Goal: Use online tool/utility: Utilize a website feature to perform a specific function

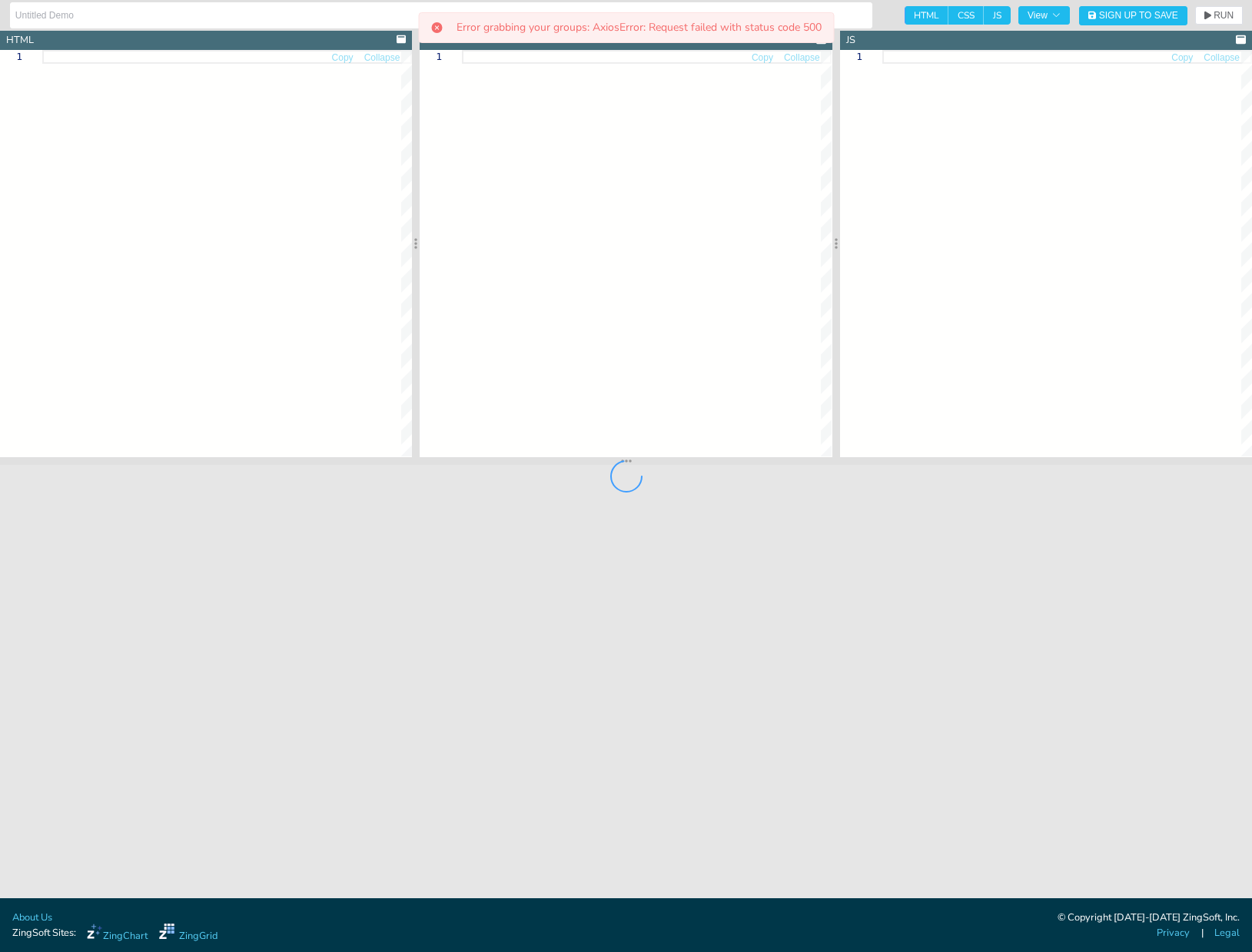
type input "Angular Gauge Bar Chart"
type textarea "<!doctype html> <html class="zc-html"> <head> <meta charset="utf-8"> <title>Zin…"
type textarea ".zc-body { background-color: #fff; } .chart--container { height: 100%; width: 1…"
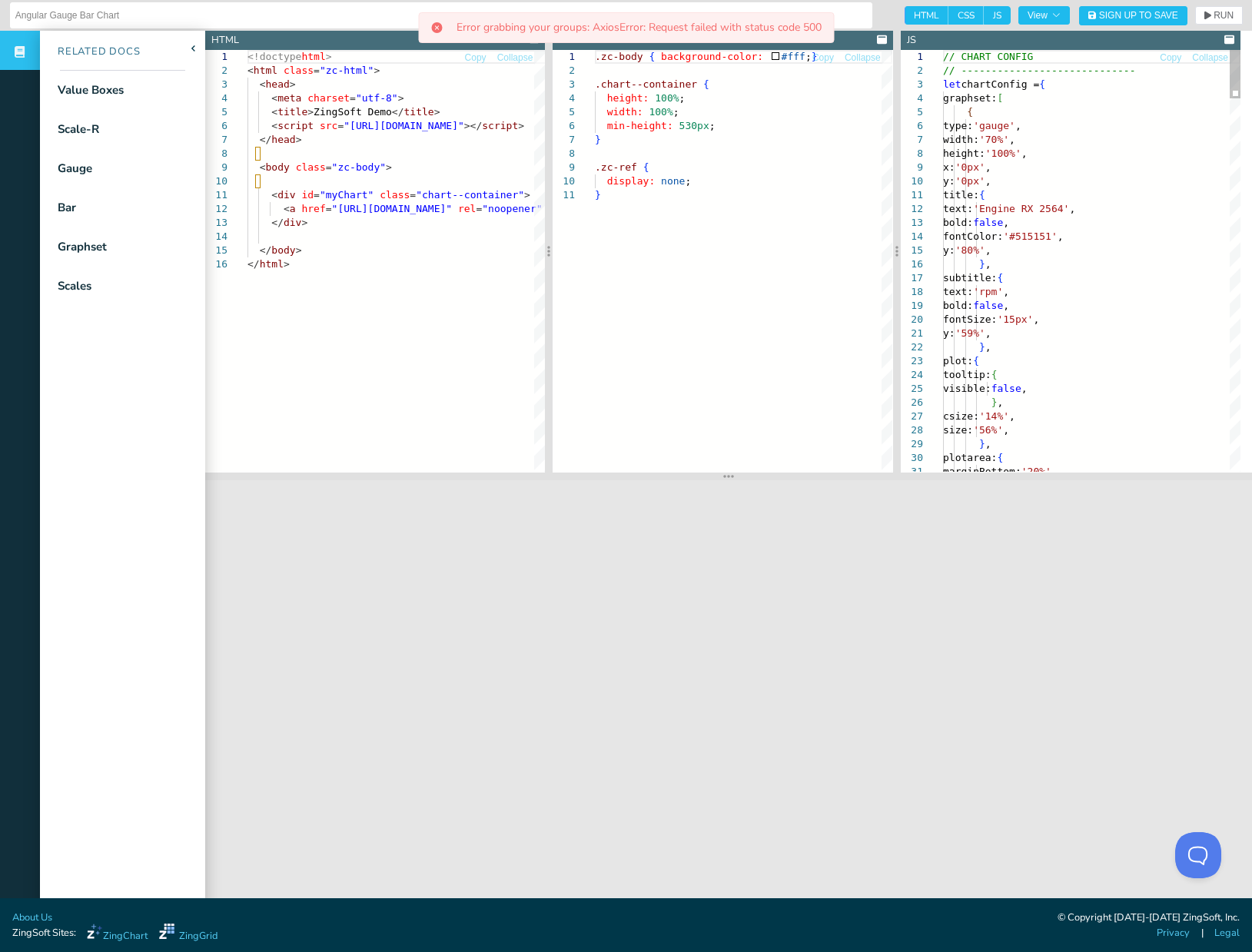
drag, startPoint x: 1115, startPoint y: 156, endPoint x: 1095, endPoint y: 124, distance: 37.7
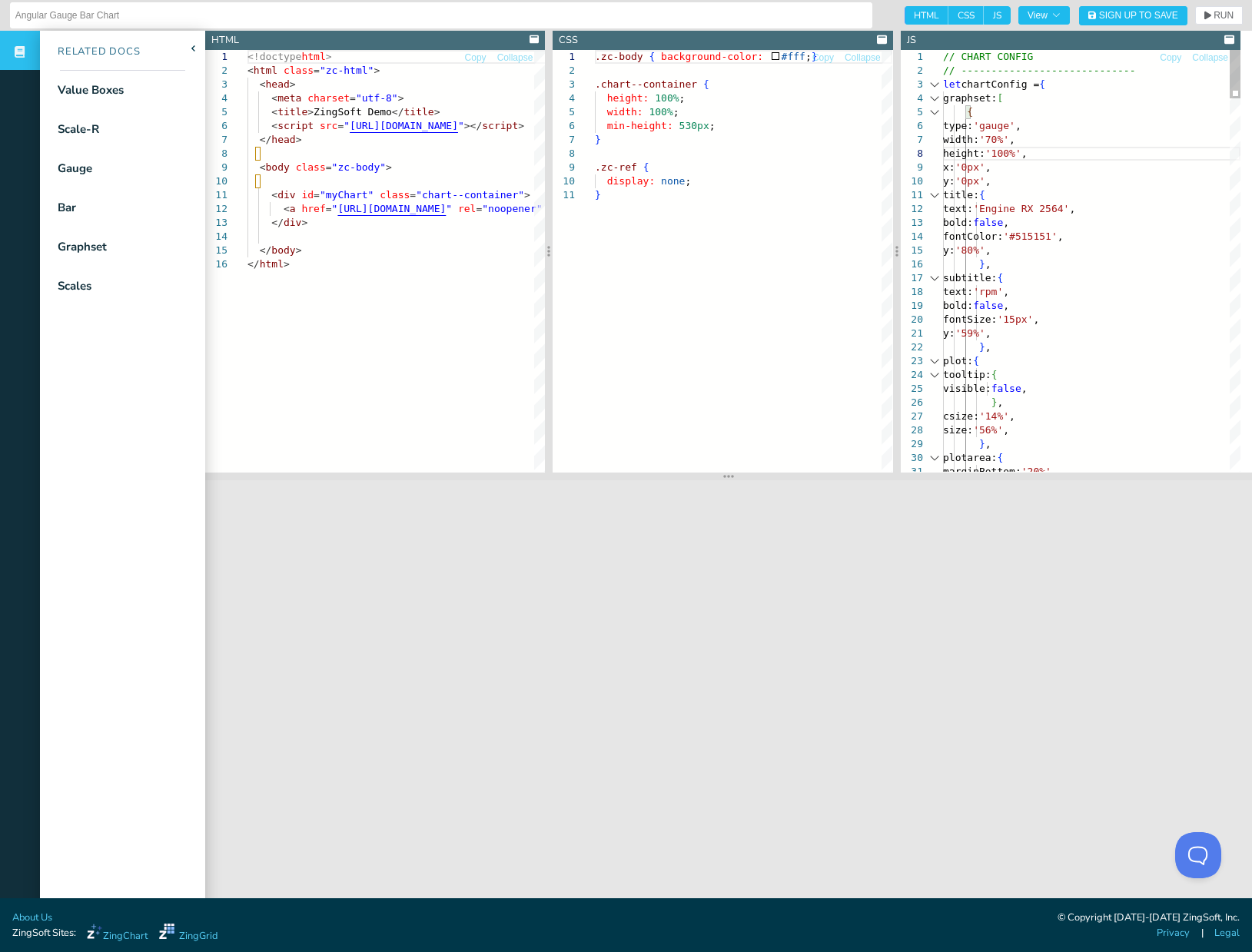
click at [931, 112] on div at bounding box center [935, 112] width 20 height 14
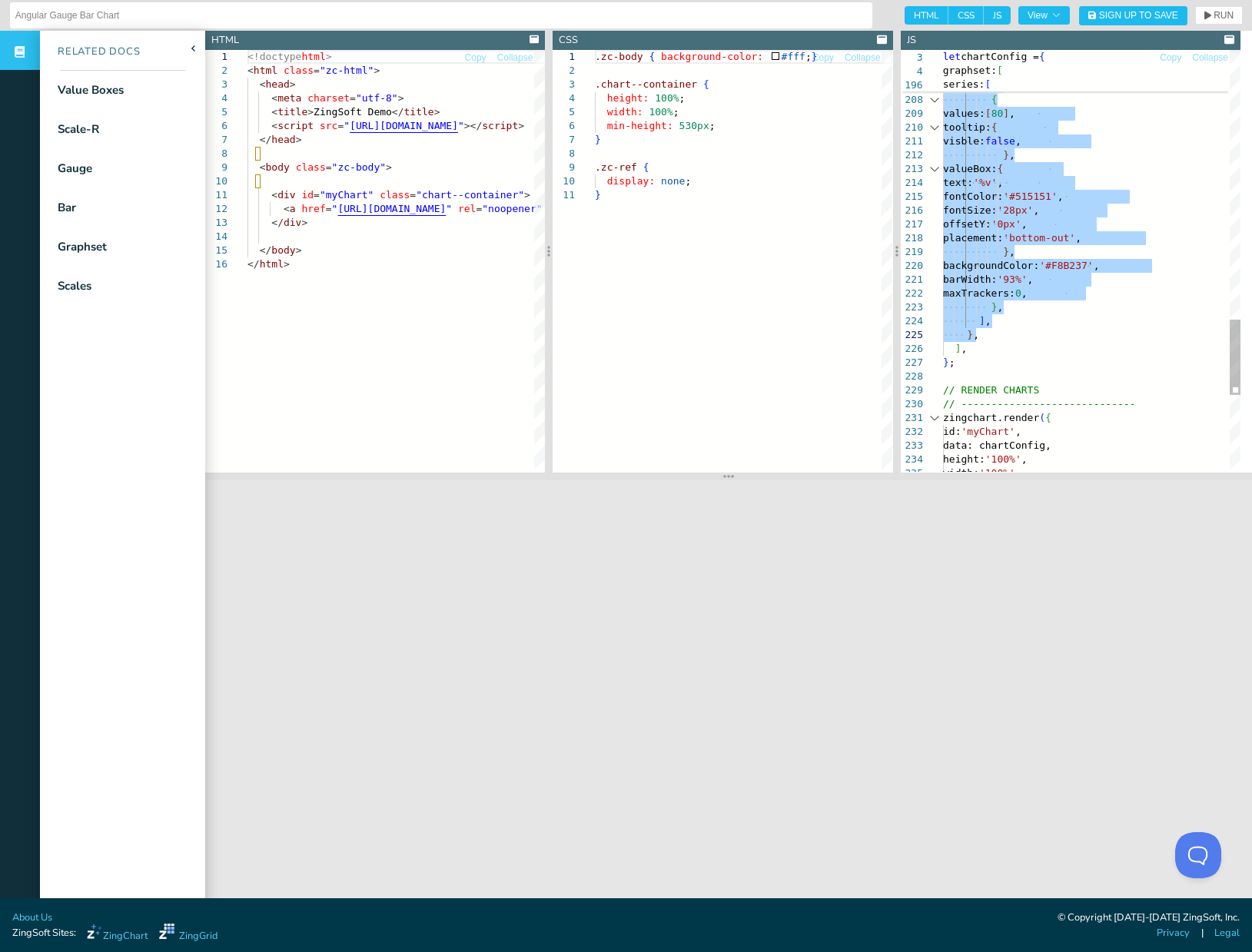
drag, startPoint x: 961, startPoint y: 141, endPoint x: 1062, endPoint y: 334, distance: 217.8
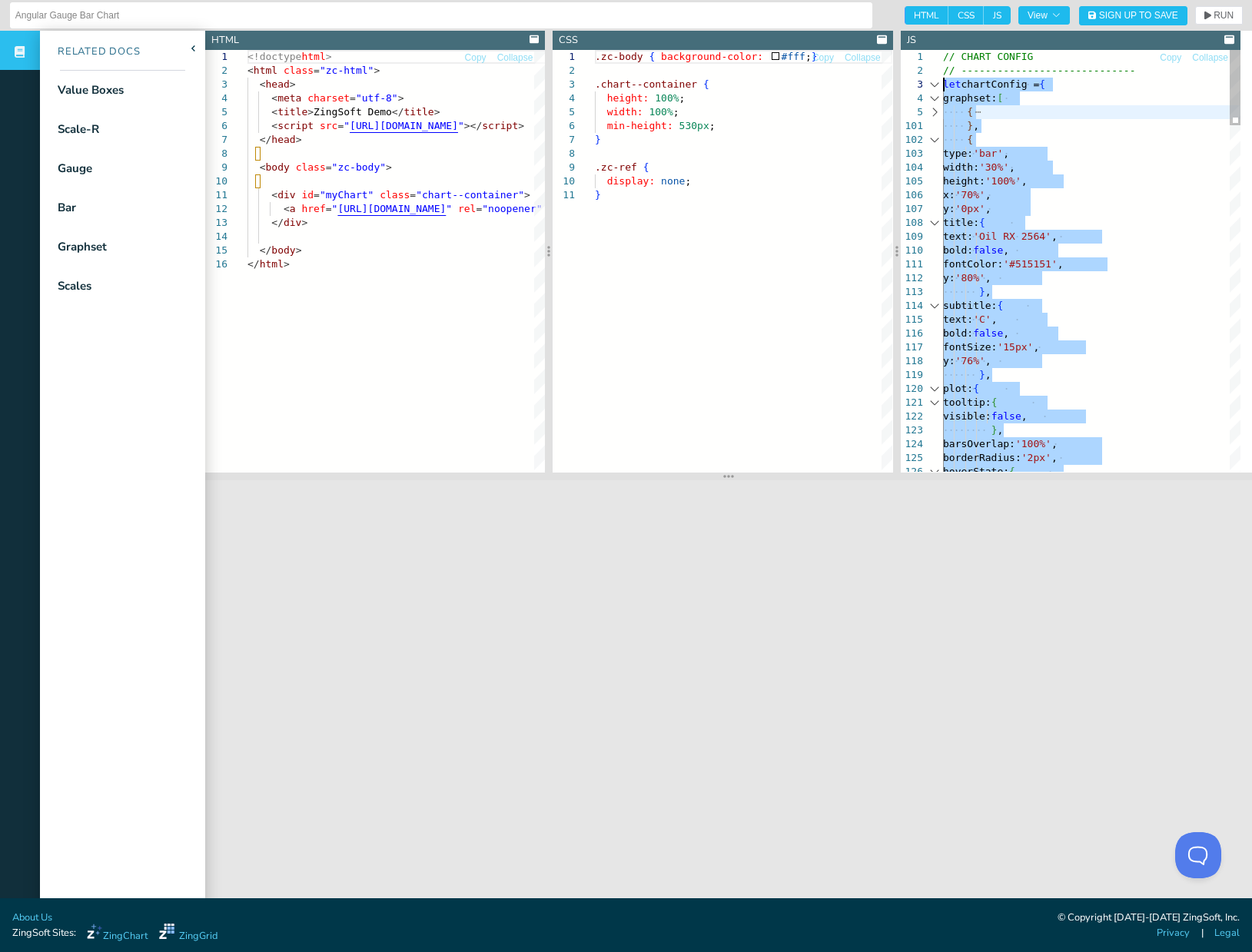
drag, startPoint x: 979, startPoint y: 365, endPoint x: 918, endPoint y: 83, distance: 288.5
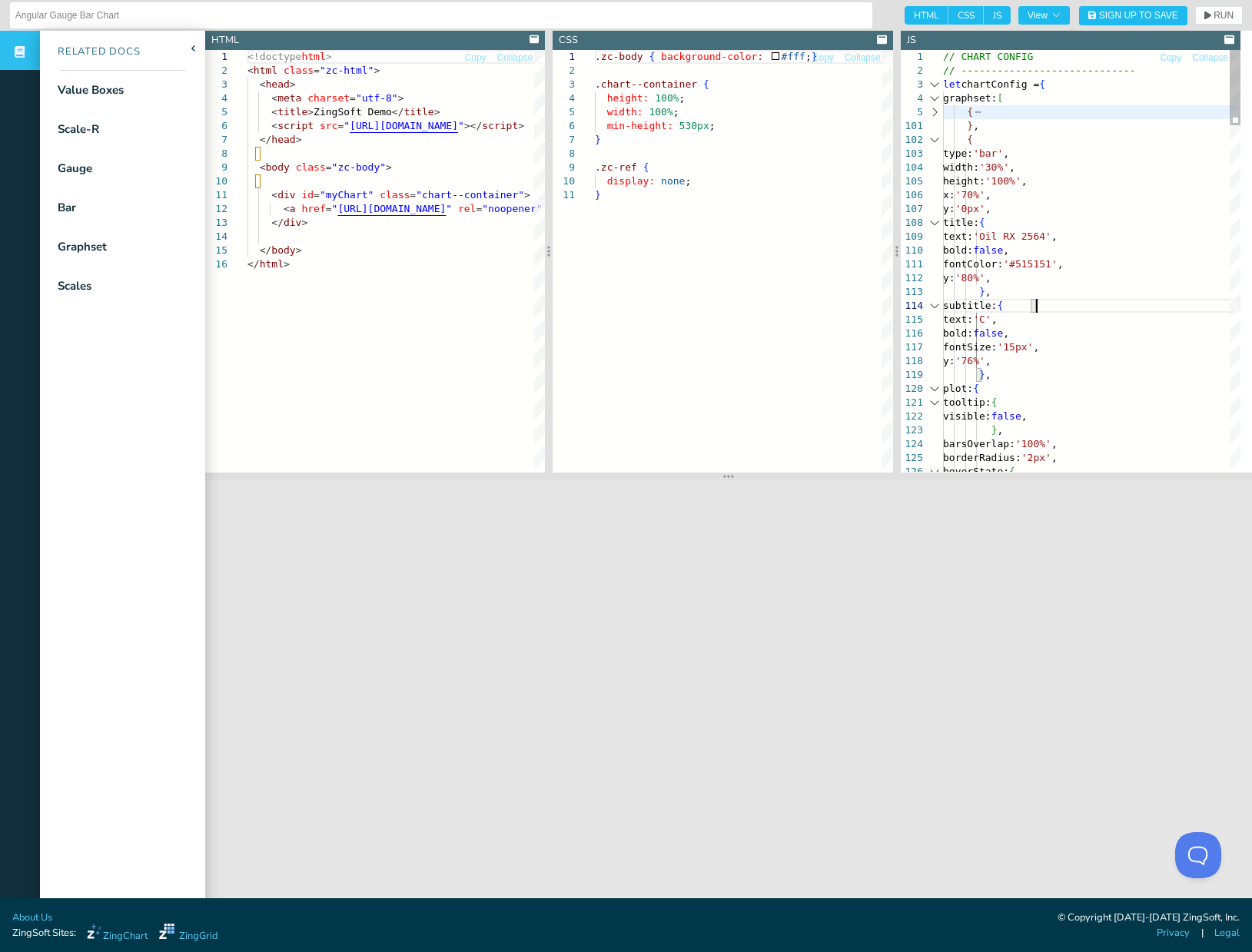
click at [935, 137] on div at bounding box center [935, 139] width 20 height 14
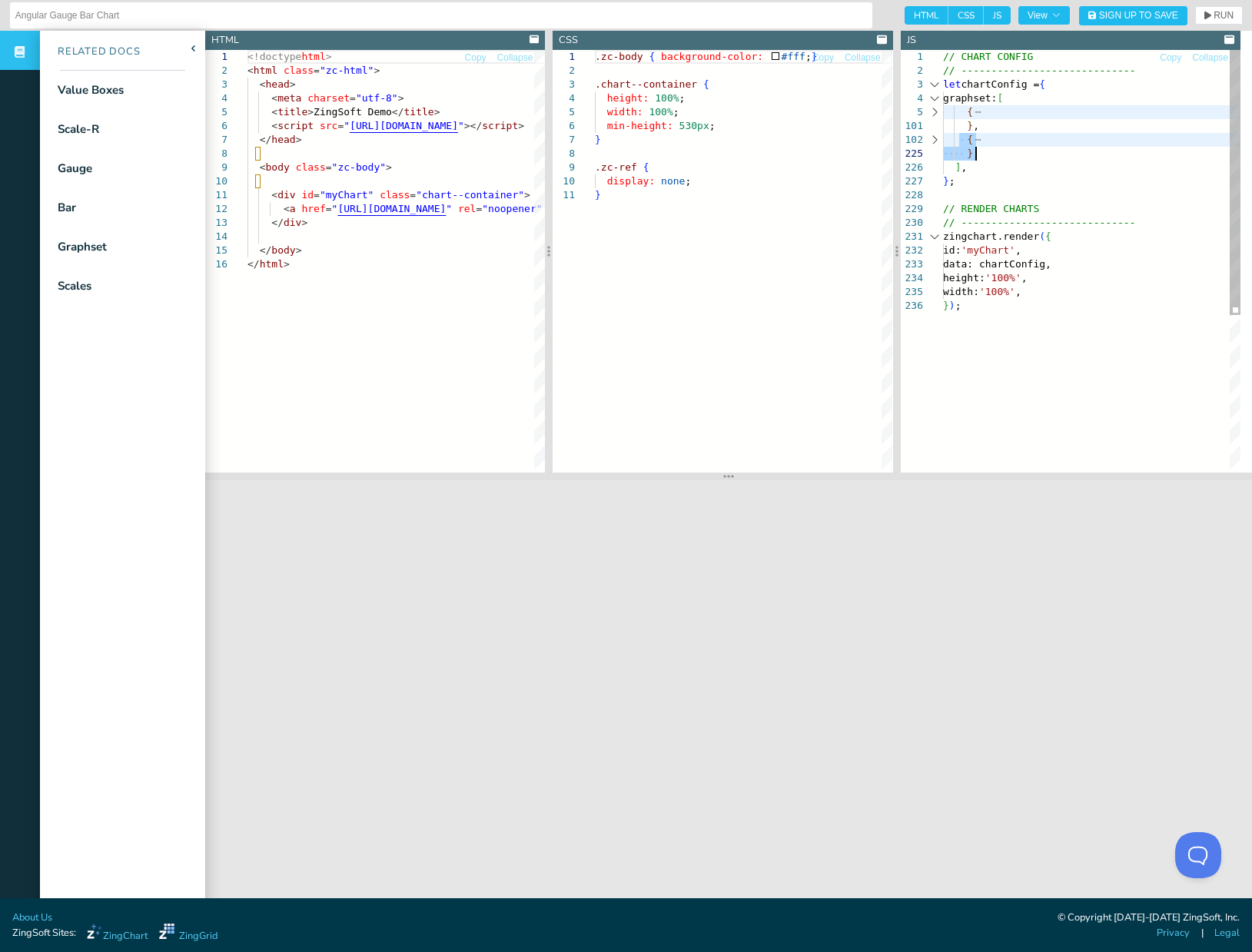
drag, startPoint x: 961, startPoint y: 141, endPoint x: 995, endPoint y: 157, distance: 37.6
click at [995, 157] on div "// CHART CONFIG // ----------------------------- let chartConfig = { graphset: …" at bounding box center [1092, 385] width 297 height 671
click at [1179, 256] on div "// CHART CONFIG // ----------------------------- let chartConfig = { graphset: …" at bounding box center [1092, 385] width 297 height 671
click at [1173, 448] on div "// CHART CONFIG // ----------------------------- let chartConfig = { graphset: …" at bounding box center [1092, 385] width 297 height 671
click at [1185, 477] on section at bounding box center [728, 476] width 1047 height 8
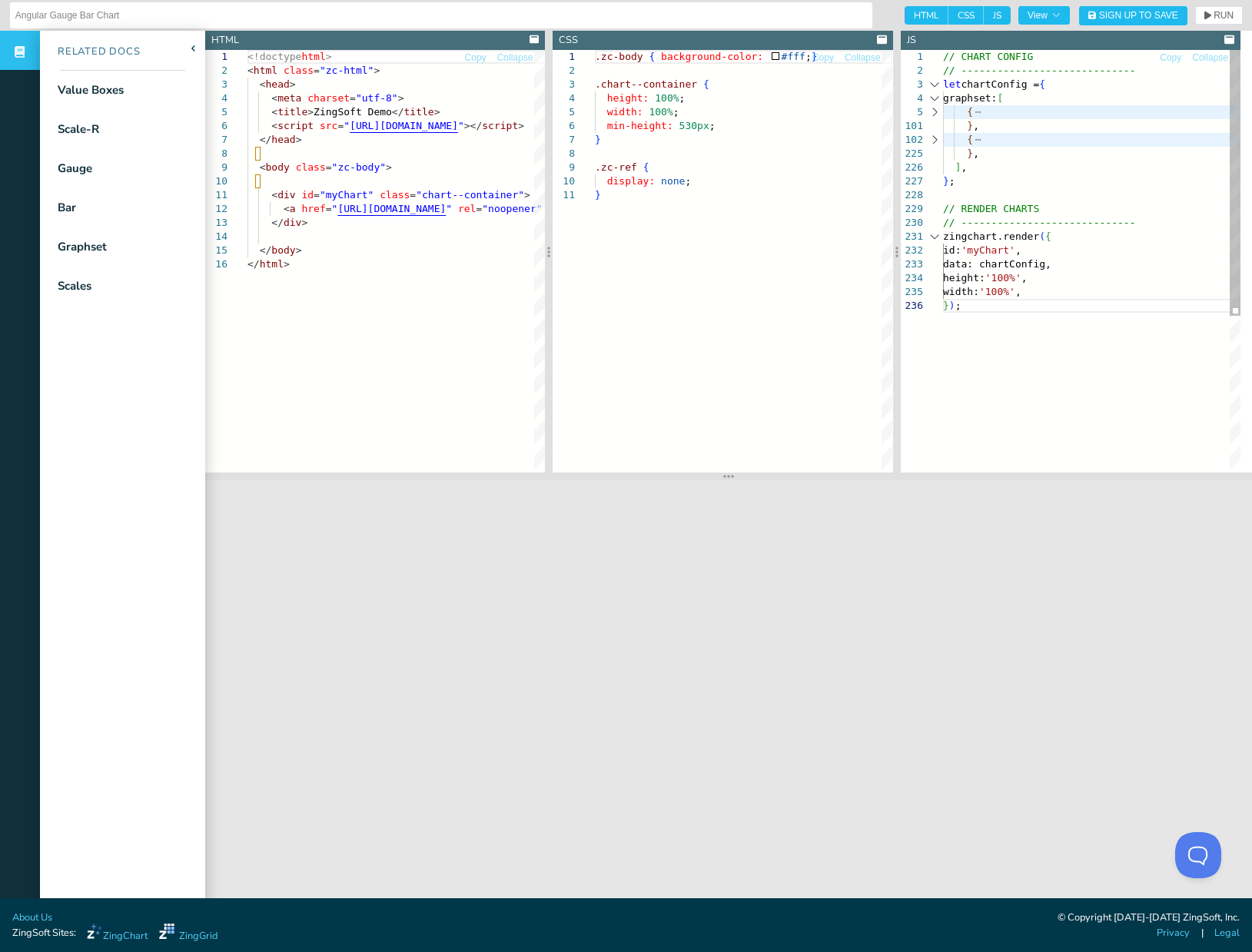
click at [935, 141] on div at bounding box center [935, 139] width 20 height 14
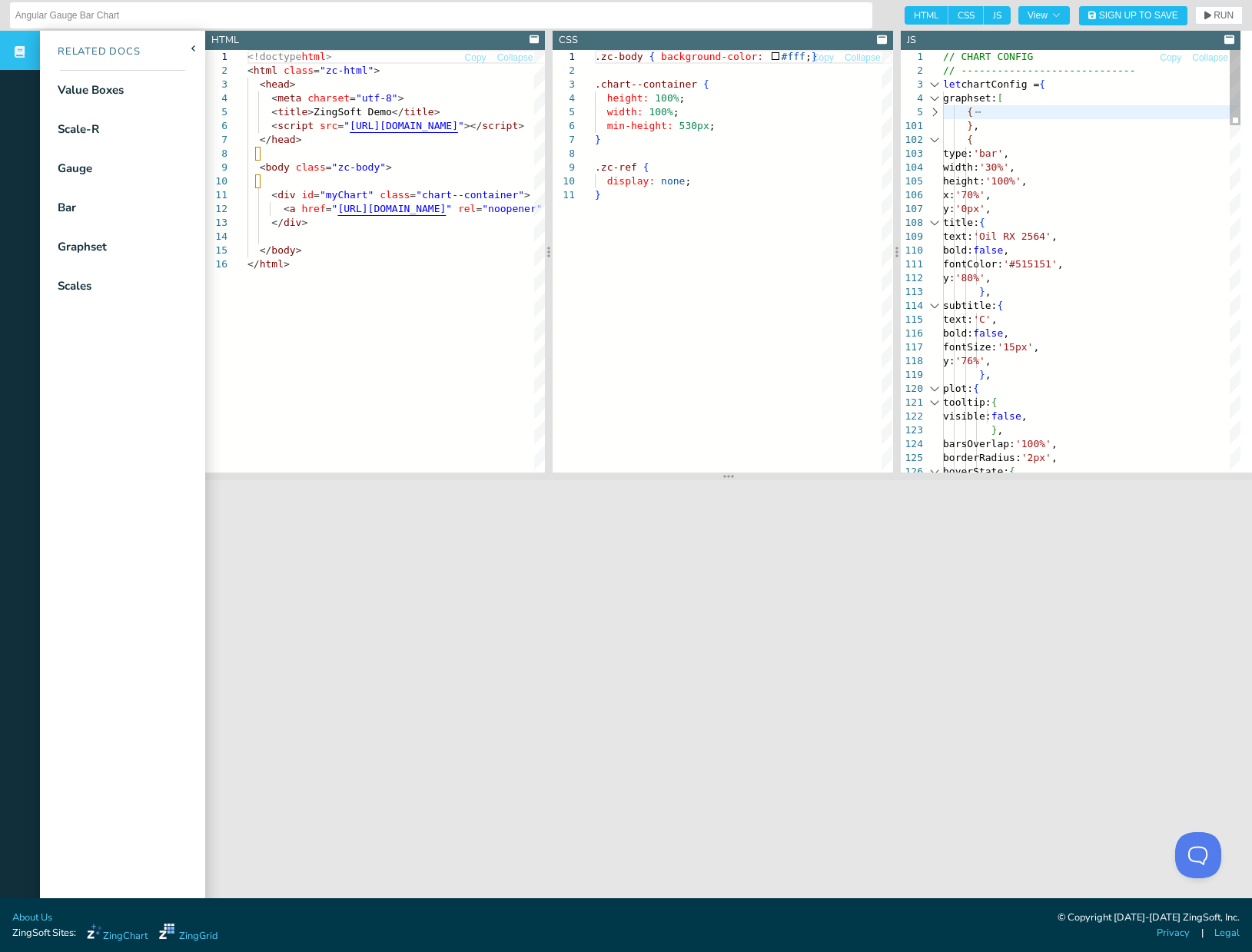
scroll to position [0, 15]
click at [1204, 17] on span "RUN" at bounding box center [1218, 15] width 29 height 9
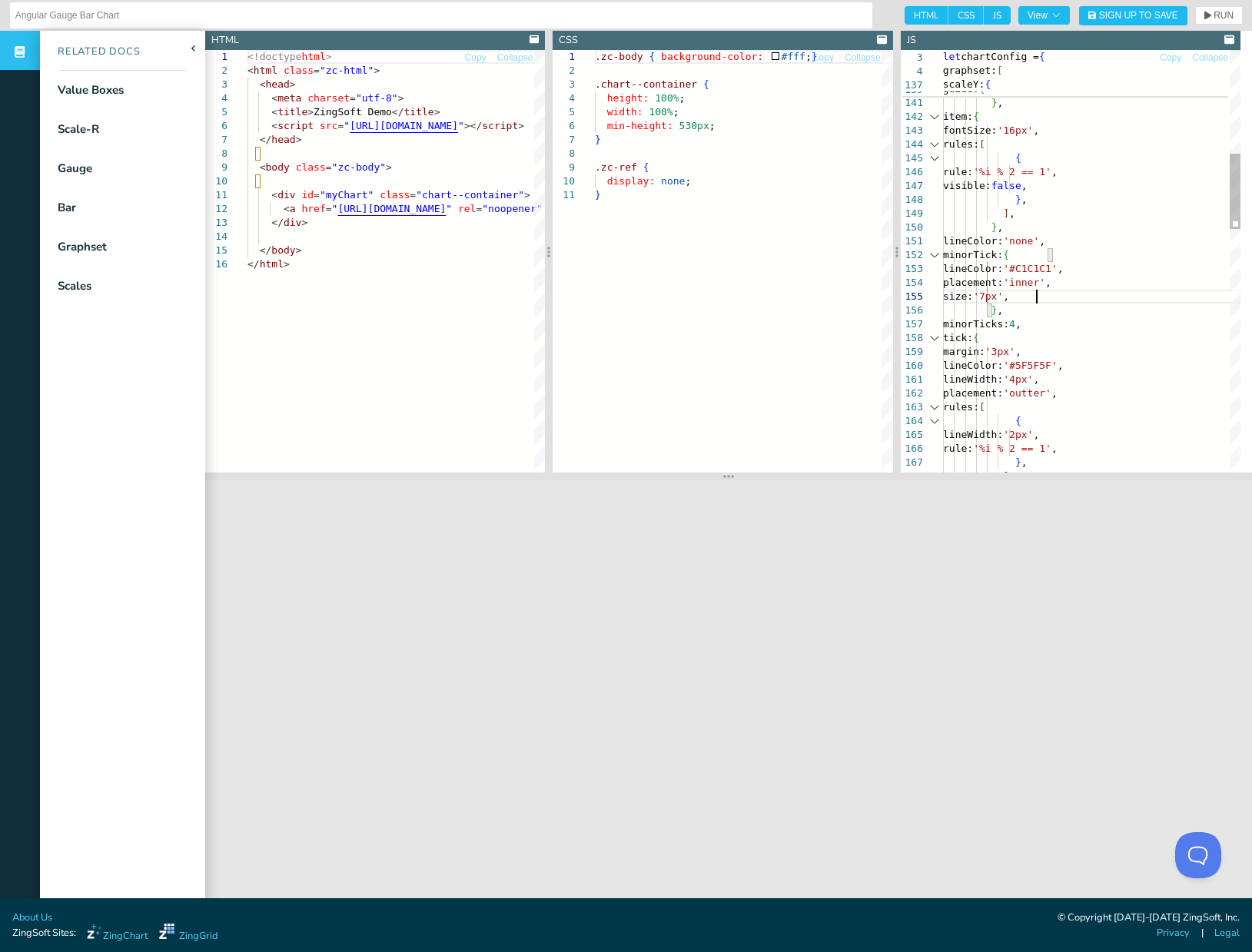
click at [1037, 296] on div "scaleY: { values: '0:100:10' , guide: { visible: false , } , item: { fontSize: …" at bounding box center [1092, 653] width 297 height 2358
click at [1214, 14] on span "RUN" at bounding box center [1224, 15] width 20 height 9
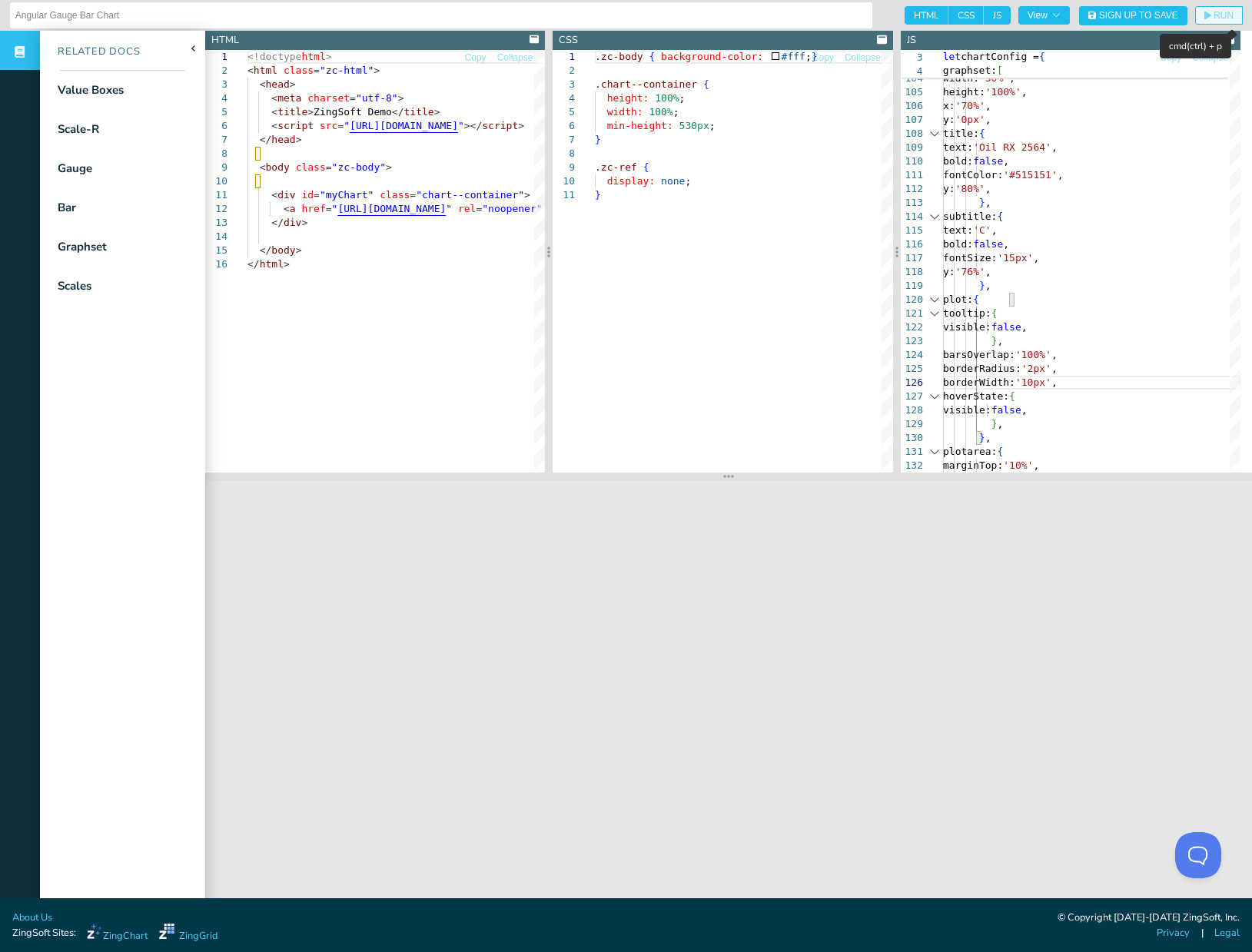
click at [1224, 13] on button "RUN" at bounding box center [1218, 15] width 48 height 18
drag, startPoint x: 1113, startPoint y: 378, endPoint x: 953, endPoint y: 377, distance: 160.0
type textarea "hoverState: { visible: false, }, }, plotarea: { marginTop: '10%', marginBottom:…"
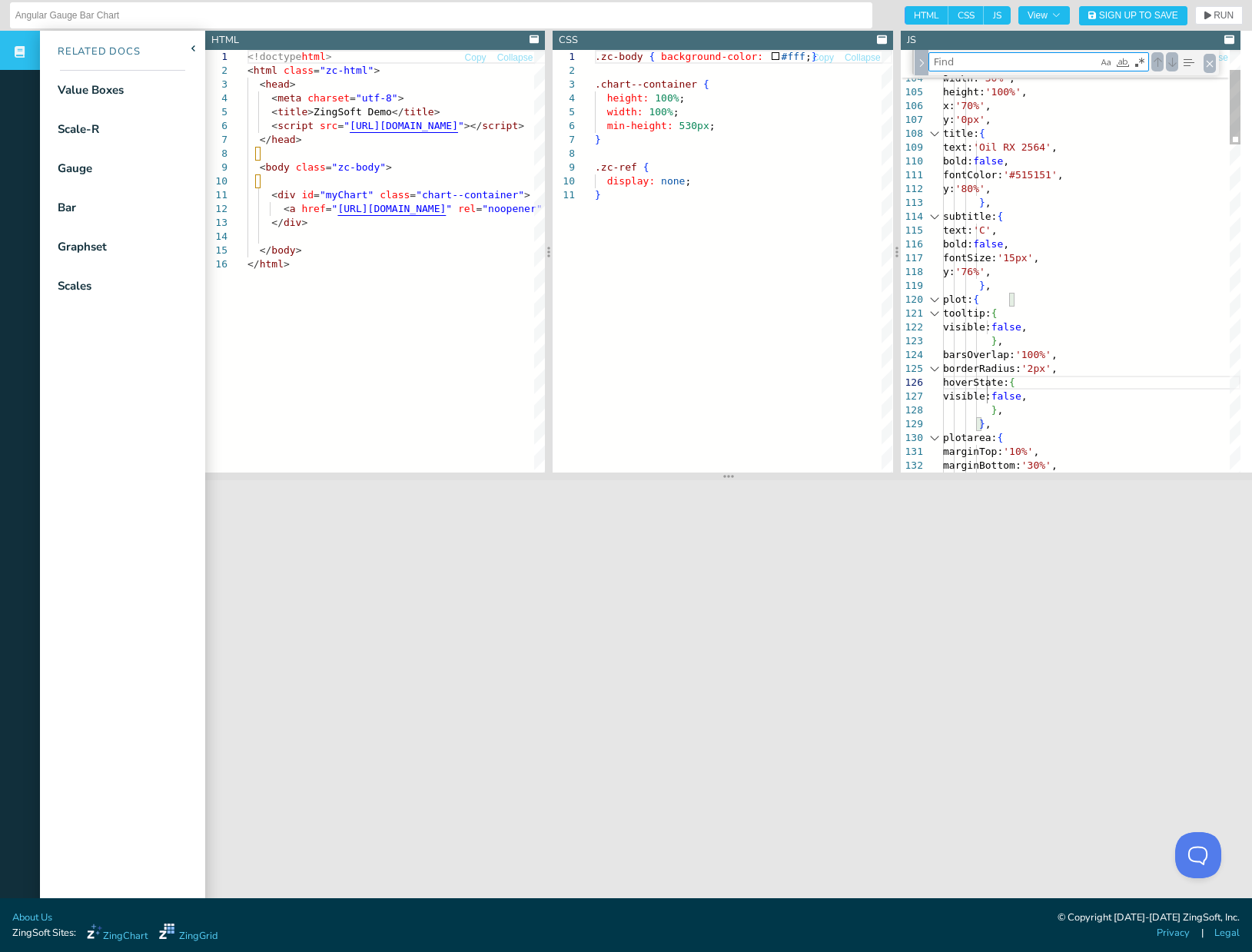
type textarea "r"
type textarea "maxTrackers: 0, }, { values: [80], tooltip: { visble: false, }, valueBox: { tex…"
type textarea "ra"
type textarea "bold: false, fontSize: '15px', y: '76%', }, plot: { tooltip: { visible: false, …"
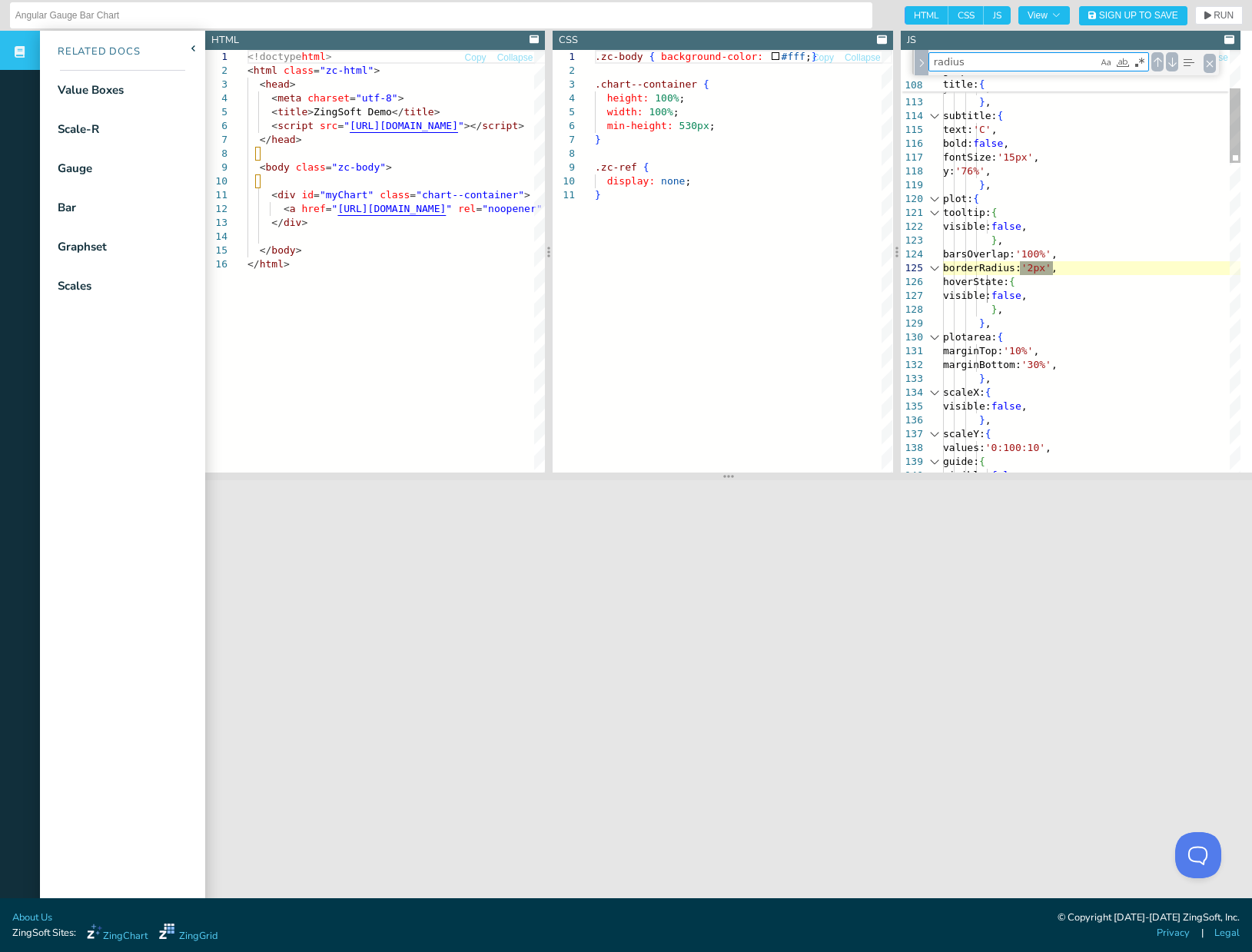
type textarea "radius"
drag, startPoint x: 1055, startPoint y: 273, endPoint x: 1068, endPoint y: 268, distance: 13.9
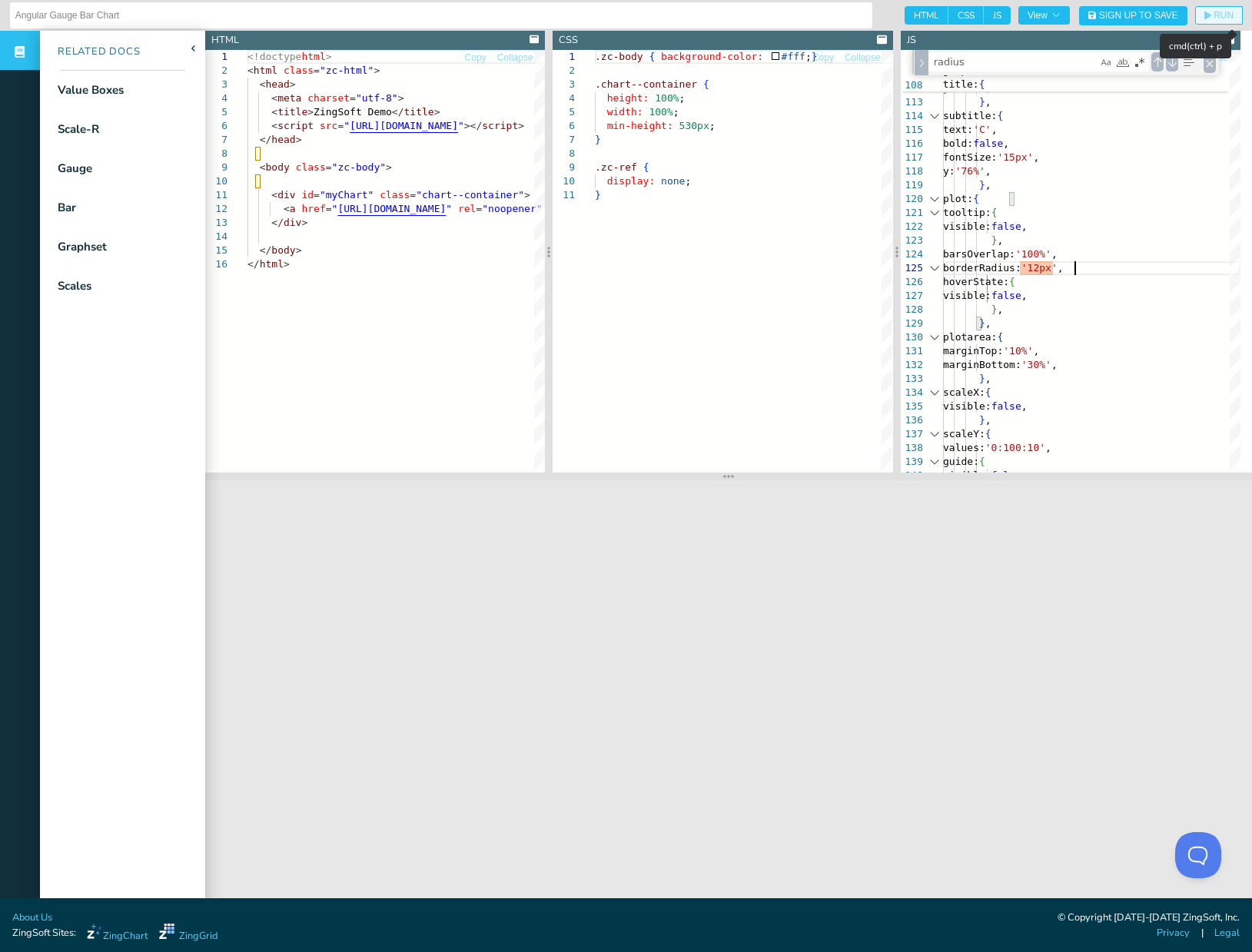
click at [1204, 17] on icon "button" at bounding box center [1207, 16] width 7 height 8
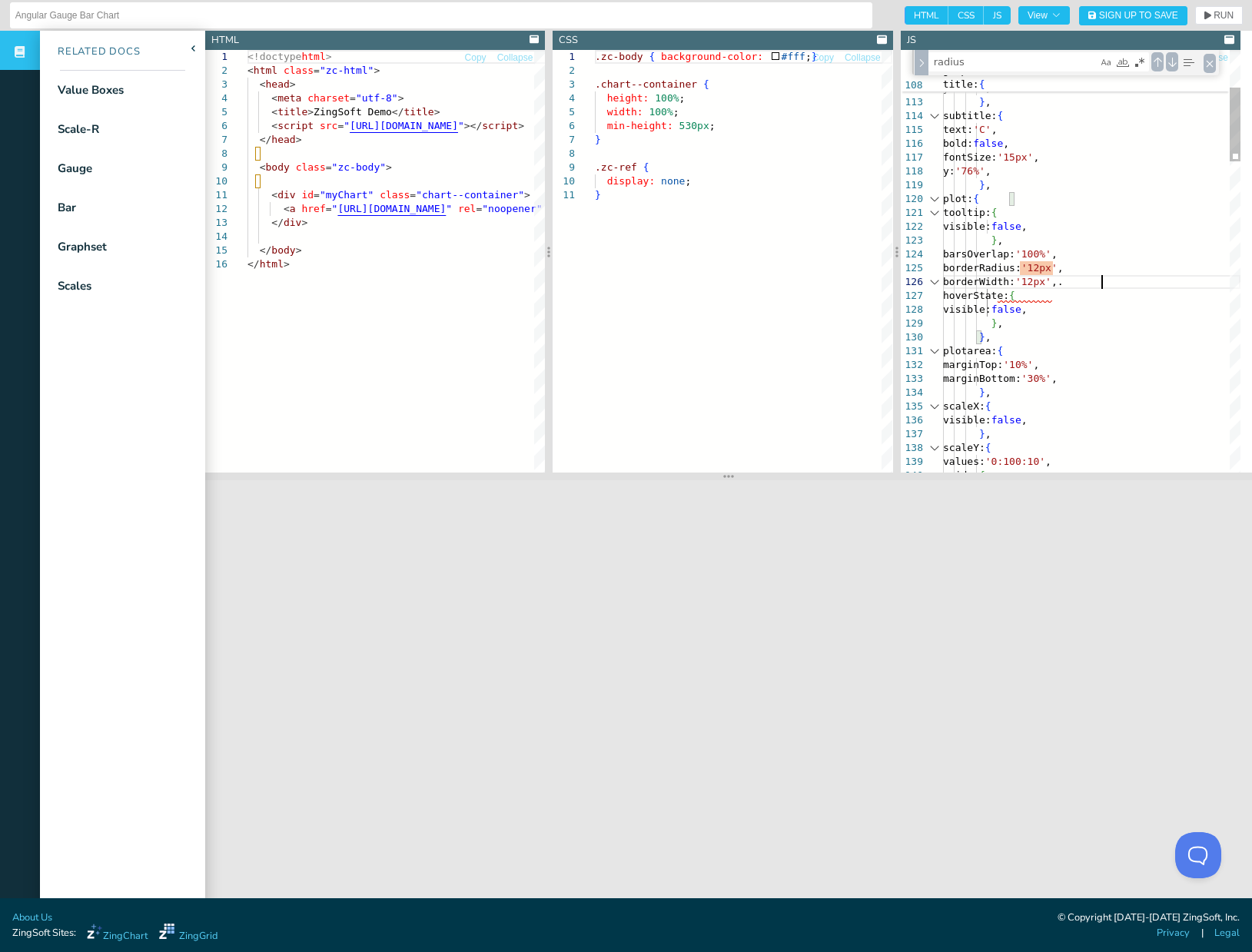
scroll to position [12, 153]
type textarea "borderWidth: '12px', hoverState: { visible: false, }, }, plotarea: { marginTop:…"
click at [1204, 20] on button "RUN" at bounding box center [1218, 15] width 48 height 18
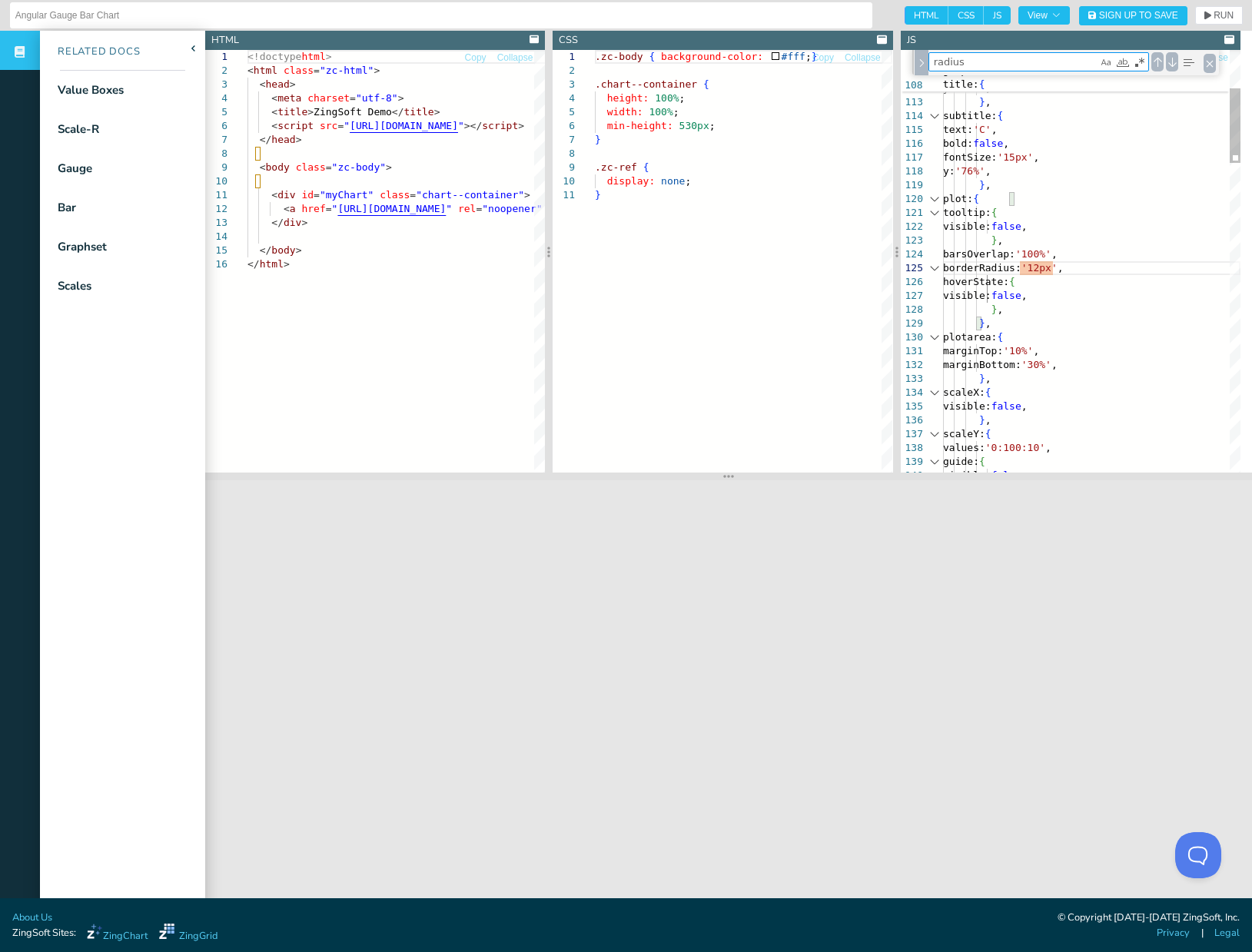
type textarea "}, minorTicks: 4, tick: { margin: '3px', lineColor: '#5F5F5F', lineWidth: '4px'…"
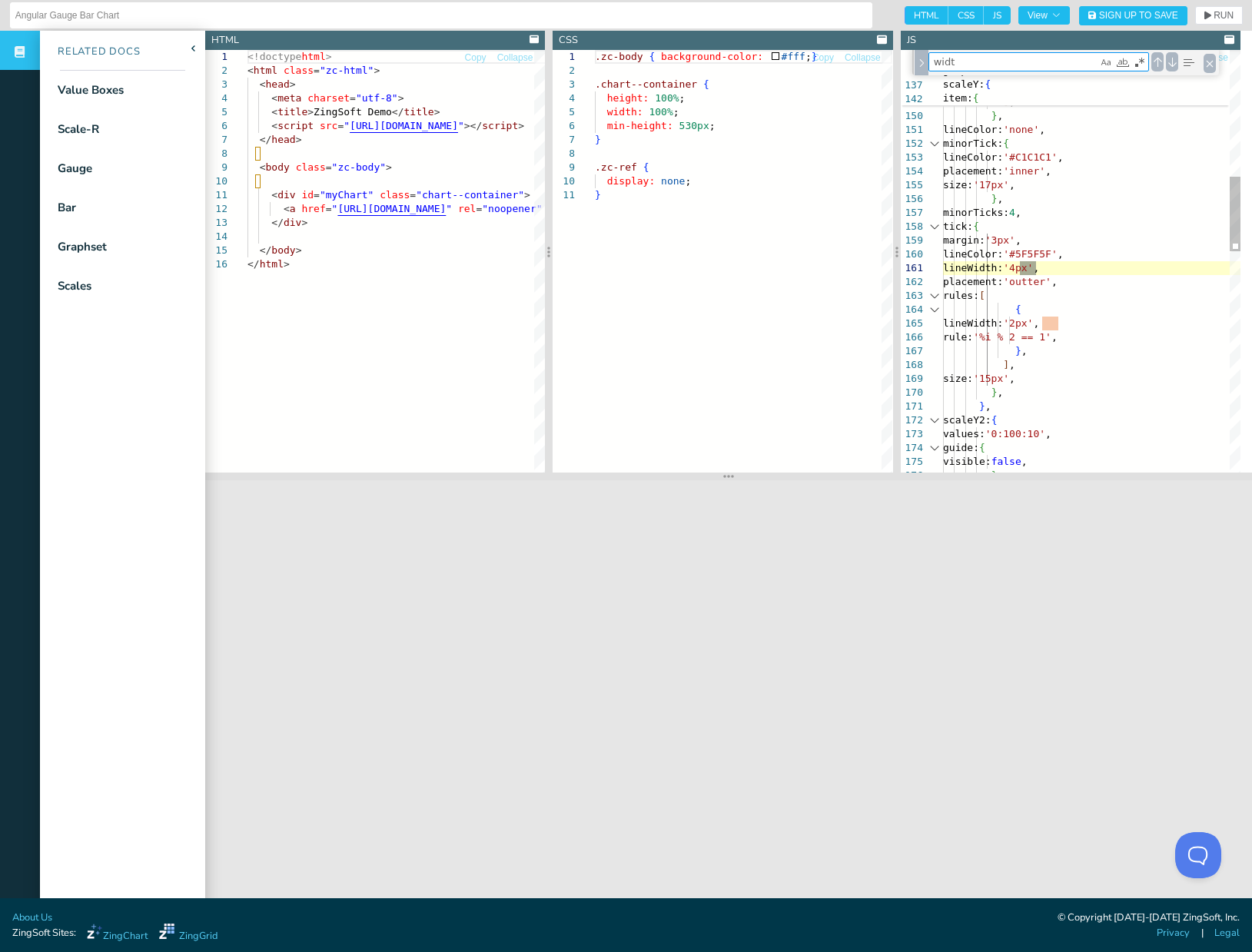
type textarea "width"
type textarea "series: [ { values: [100], tooltip: { visble: false, }, backgroundColor: '#fff'…"
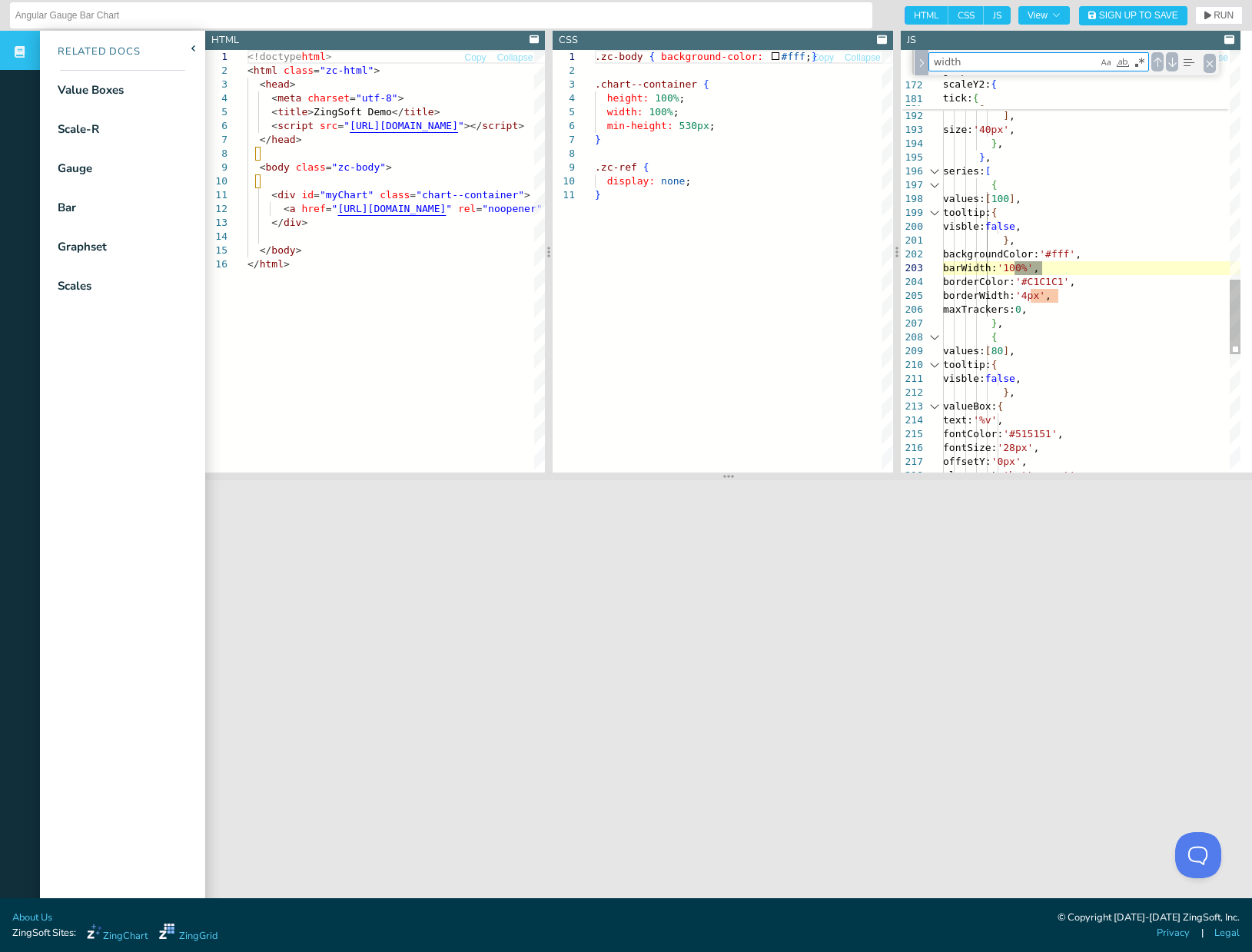
type textarea "width"
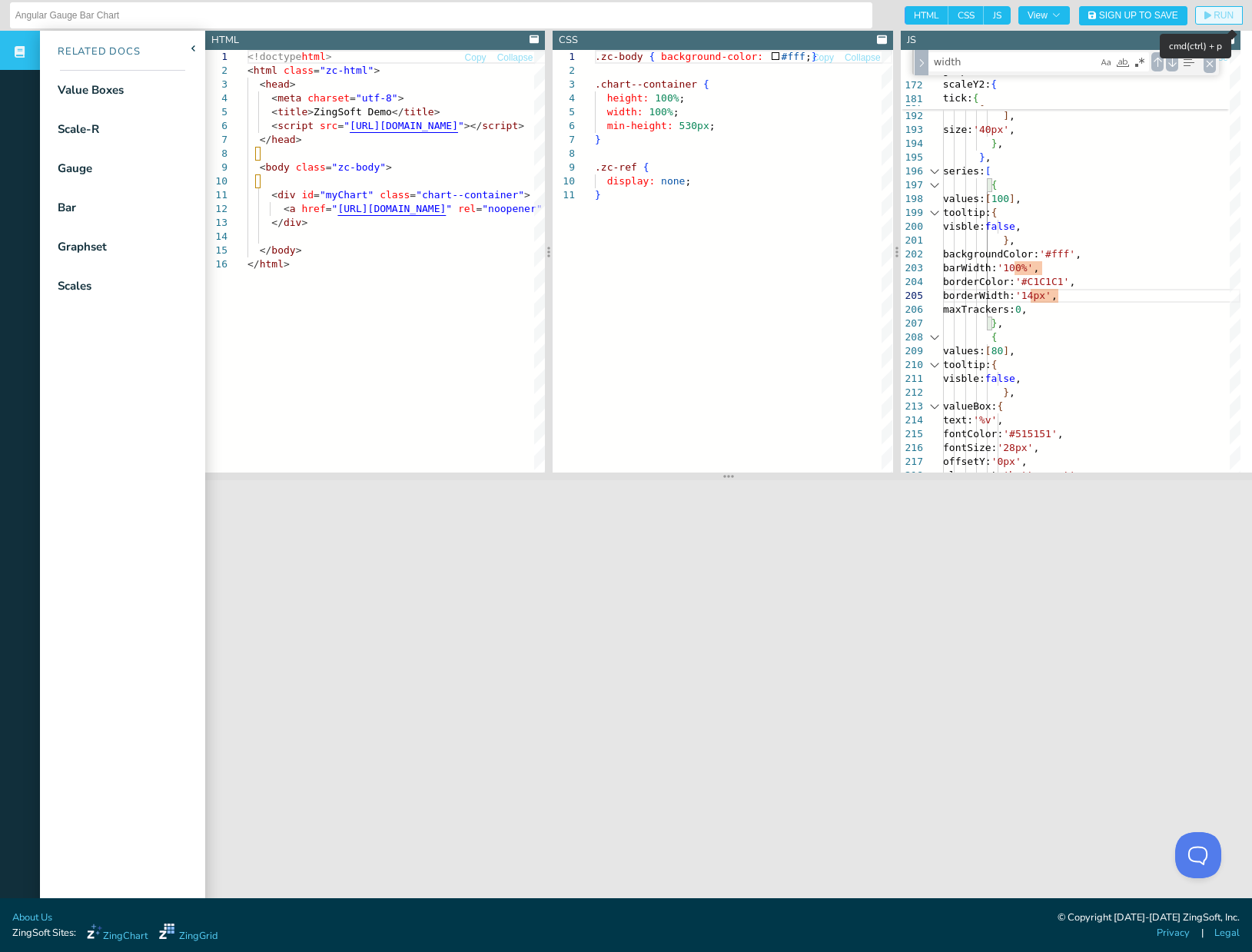
click at [1204, 18] on icon "button" at bounding box center [1207, 15] width 7 height 9
type textarea "maxTrackers: 0, }, { values: [80], tooltip: { visble: false, }, valueBox: { tex…"
drag, startPoint x: 1162, startPoint y: 306, endPoint x: 1152, endPoint y: 302, distance: 10.8
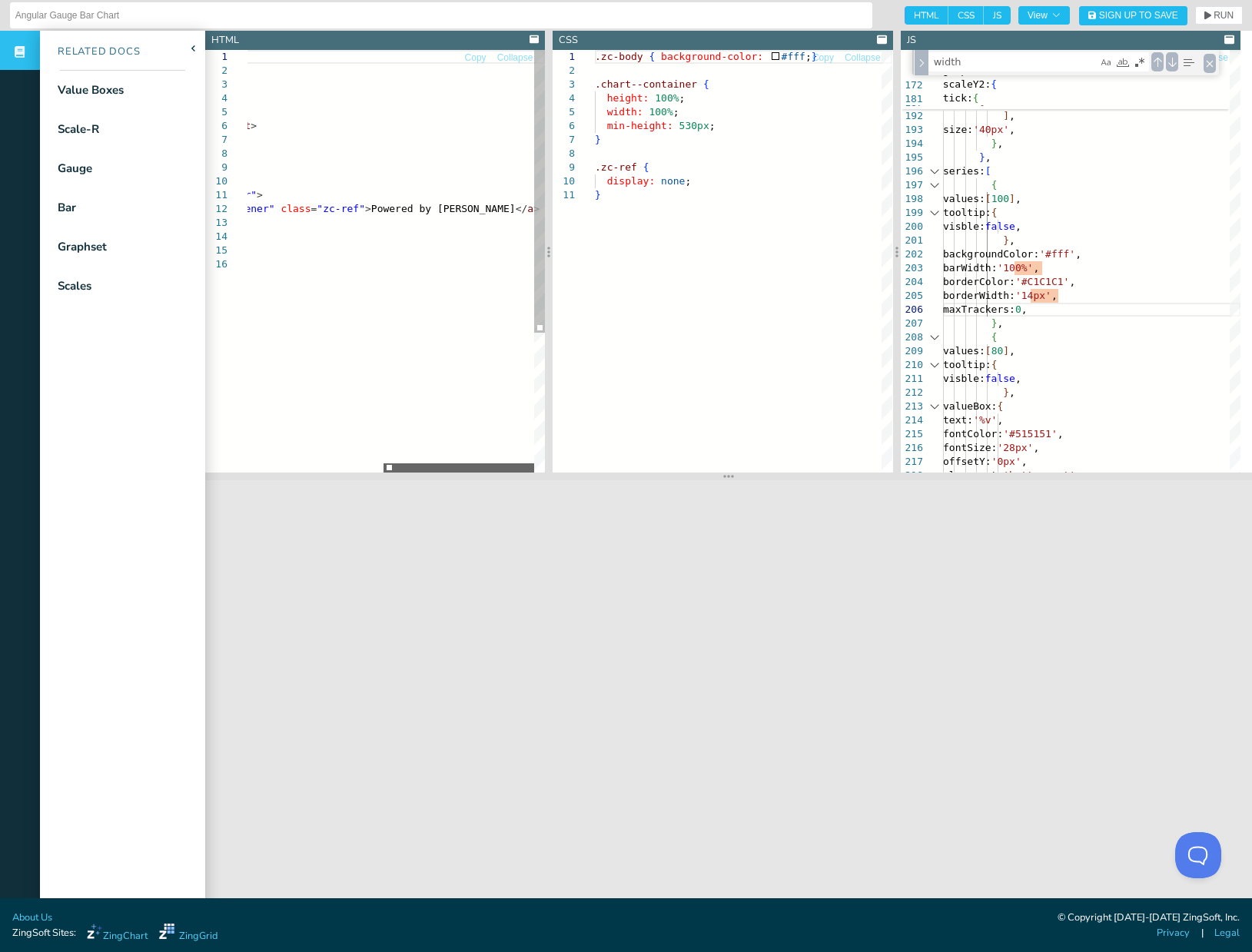
click at [520, 470] on div at bounding box center [390, 468] width 286 height 9
